Goal: Navigation & Orientation: Find specific page/section

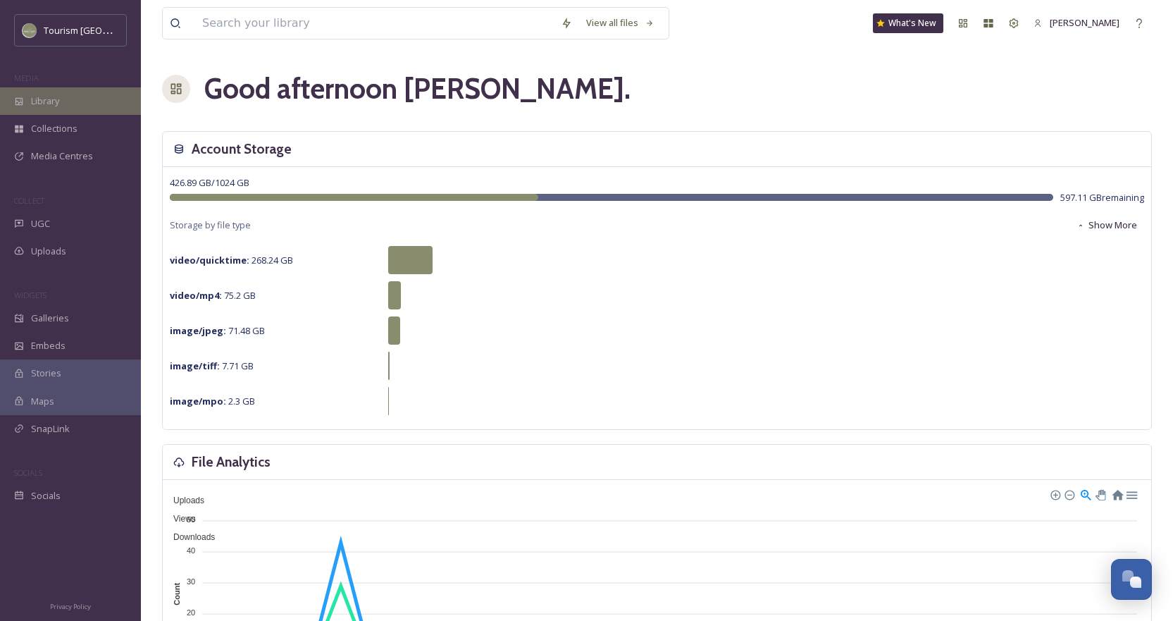
click at [67, 91] on div "Library" at bounding box center [70, 100] width 141 height 27
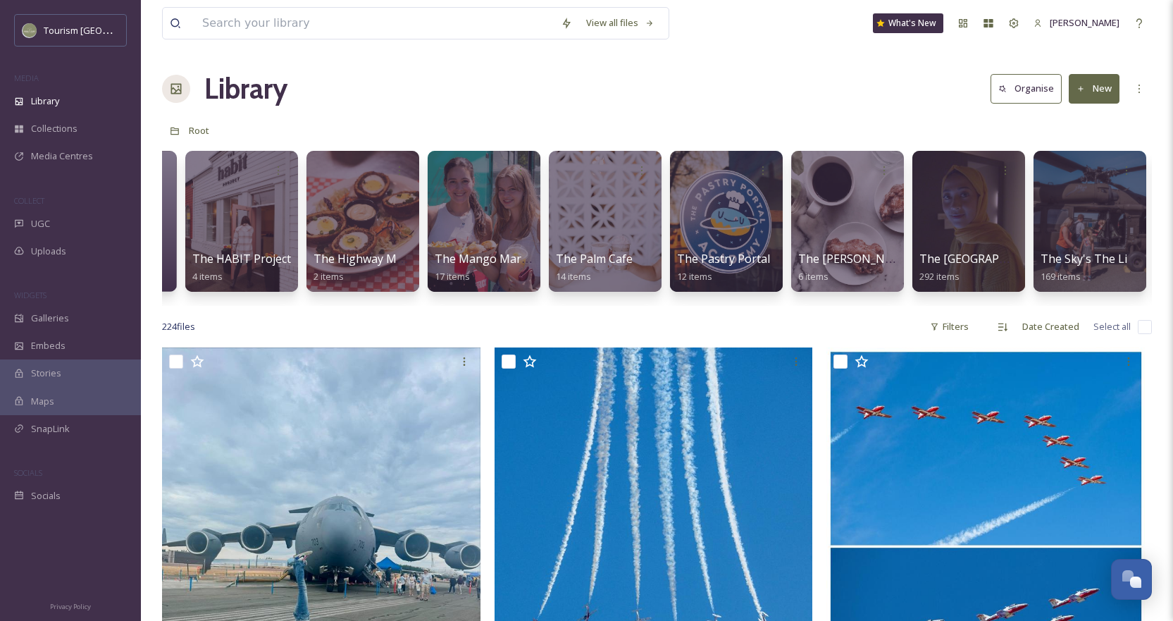
scroll to position [0, 28083]
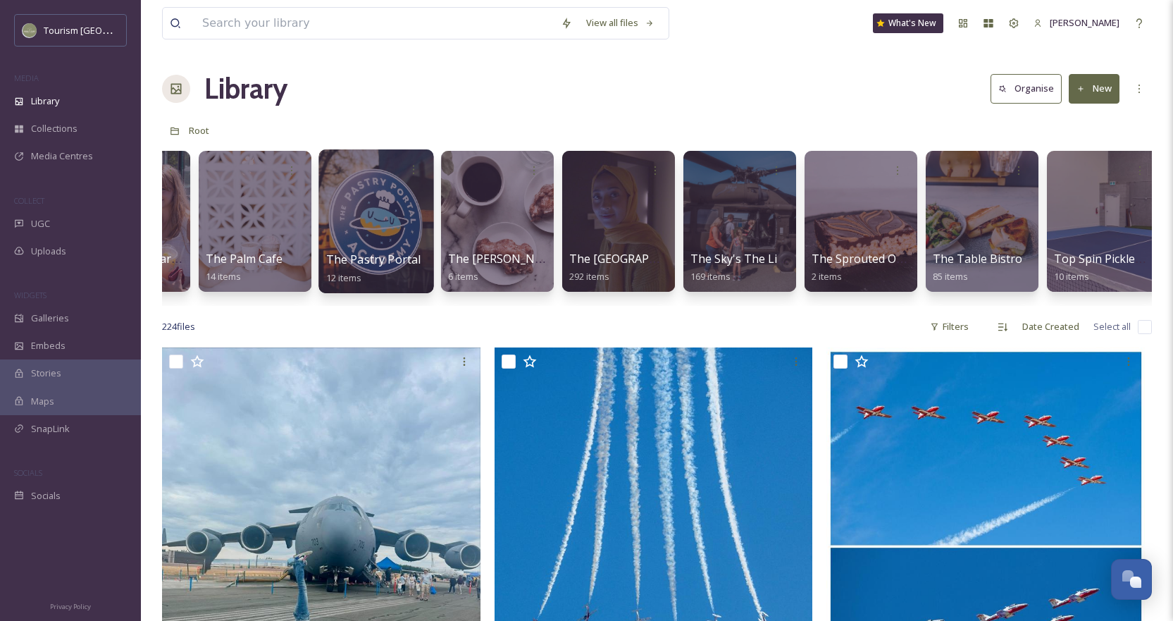
click at [389, 213] on div at bounding box center [375, 221] width 115 height 144
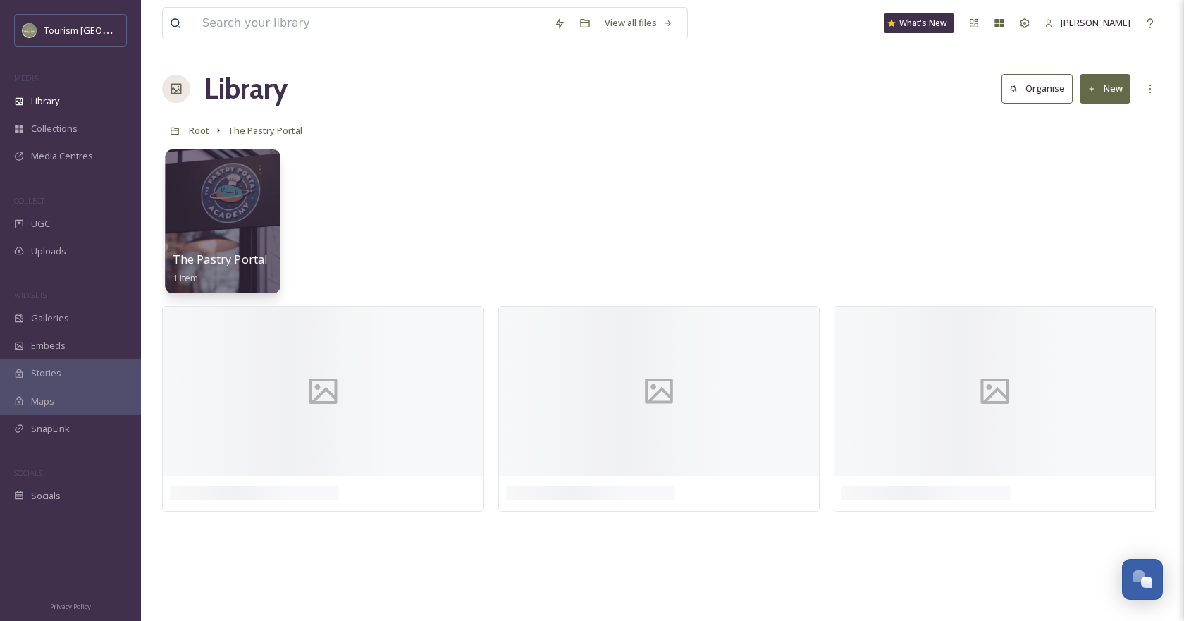
click at [238, 212] on div at bounding box center [222, 221] width 115 height 144
